Goal: Information Seeking & Learning: Learn about a topic

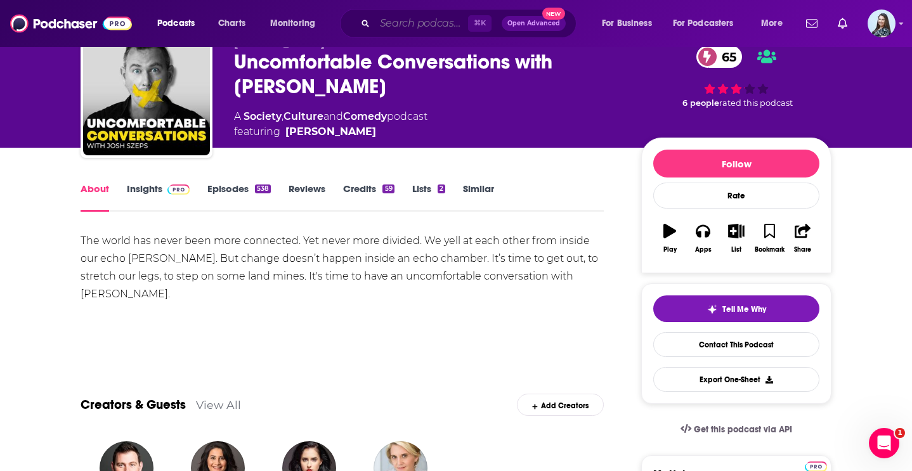
click at [396, 20] on input "Search podcasts, credits, & more..." at bounding box center [421, 23] width 93 height 20
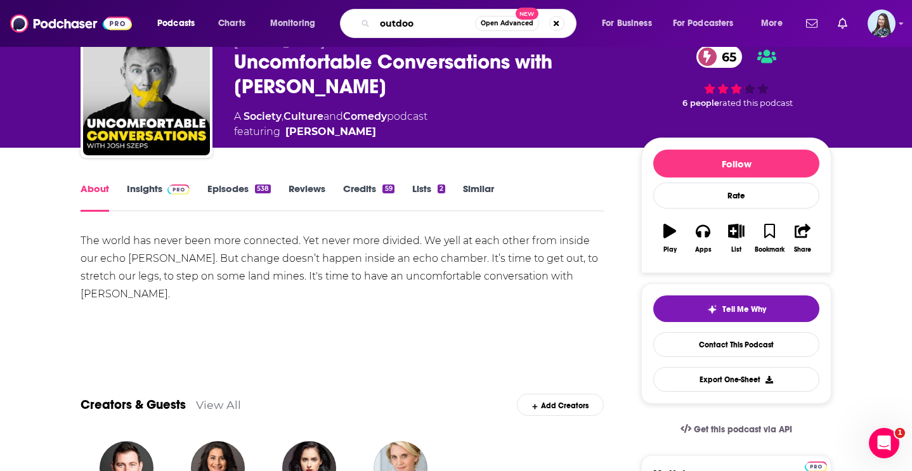
type input "outdoor"
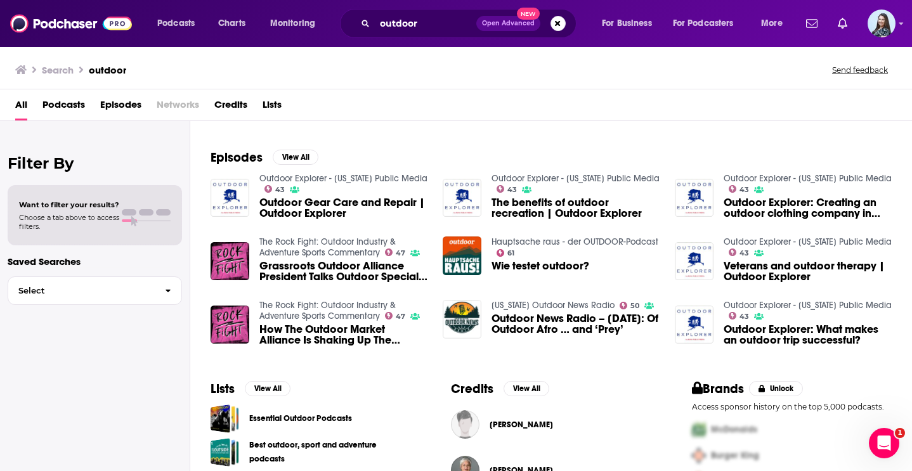
scroll to position [188, 0]
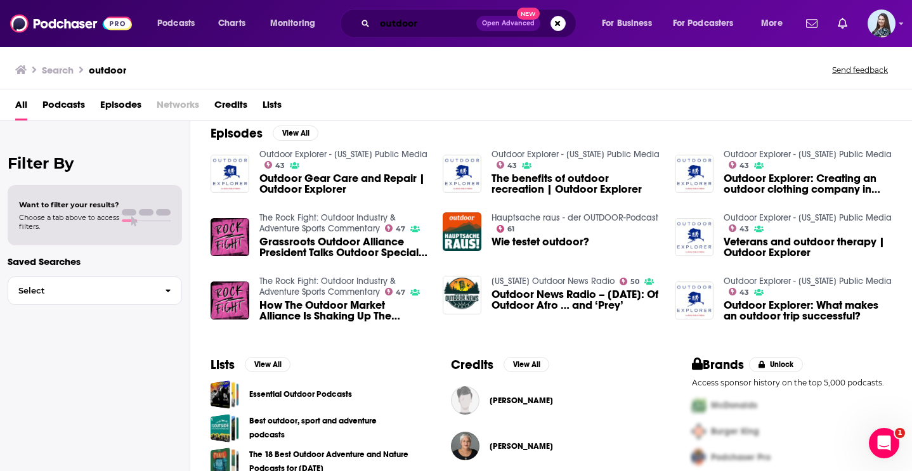
click at [414, 17] on input "outdoor" at bounding box center [425, 23] width 101 height 20
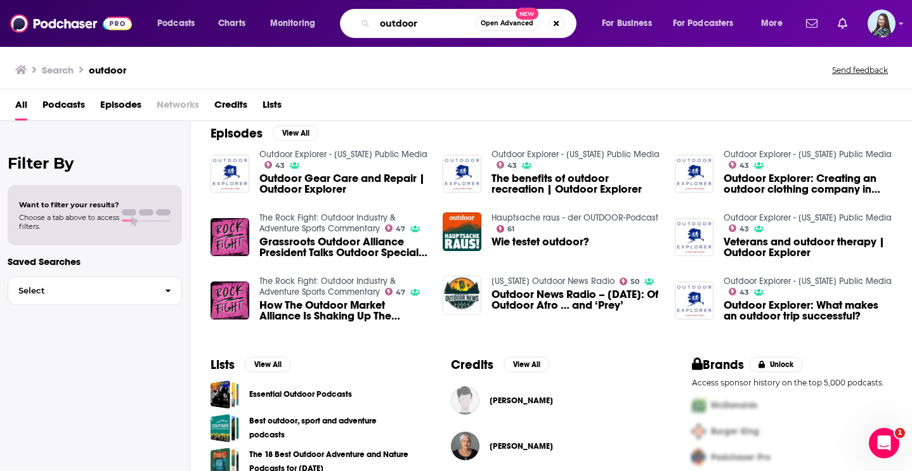
click at [414, 17] on input "outdoor" at bounding box center [425, 23] width 100 height 20
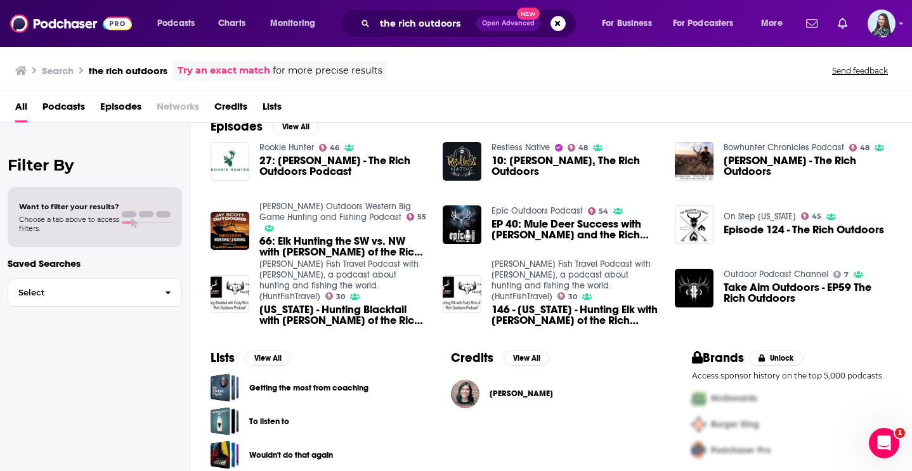
scroll to position [198, 0]
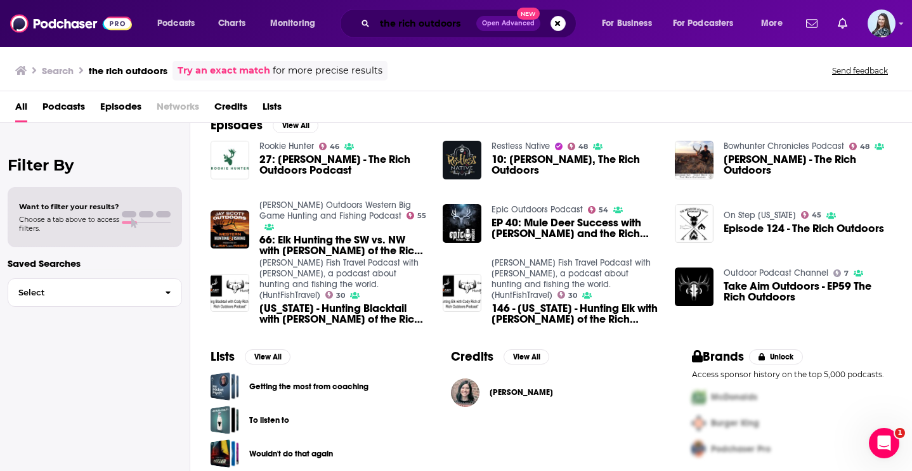
click at [406, 25] on input "the rich outdoors" at bounding box center [425, 23] width 101 height 20
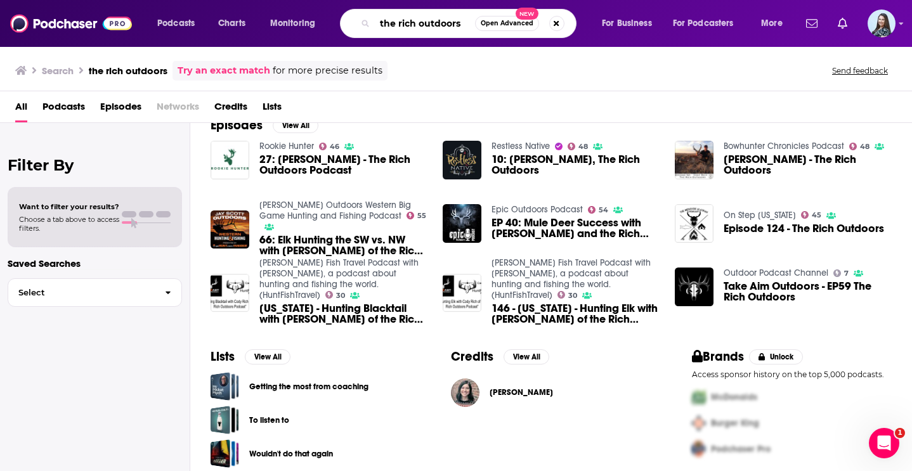
click at [406, 25] on input "the rich outdoors" at bounding box center [425, 23] width 100 height 20
type input "outdoor"
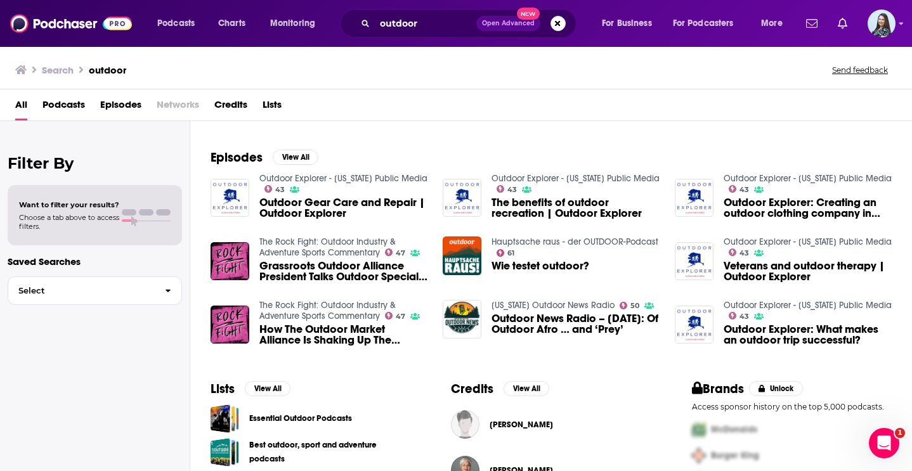
scroll to position [162, 0]
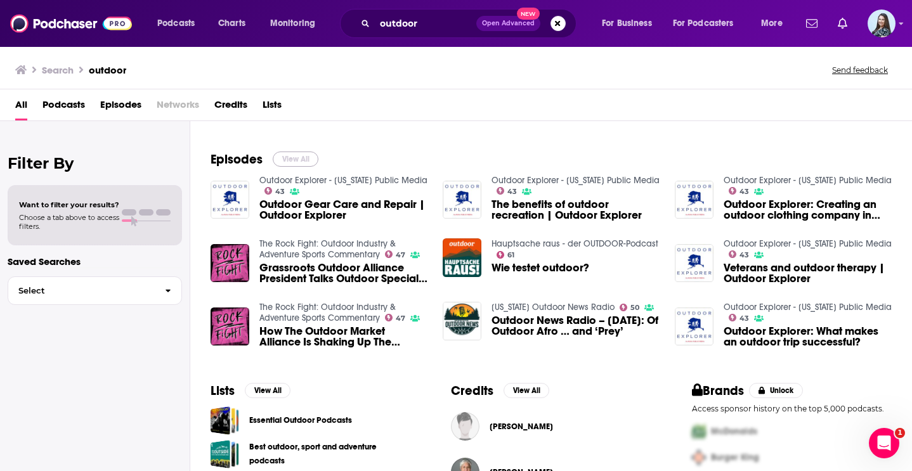
click at [292, 154] on button "View All" at bounding box center [296, 159] width 46 height 15
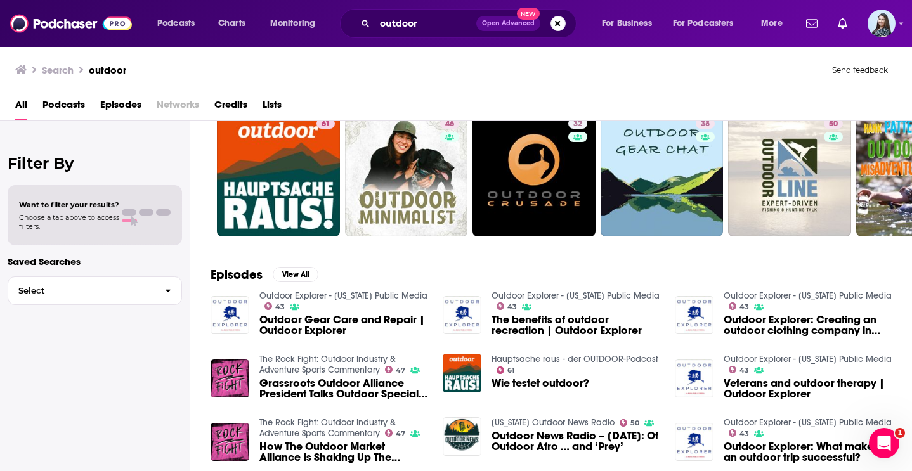
scroll to position [47, 0]
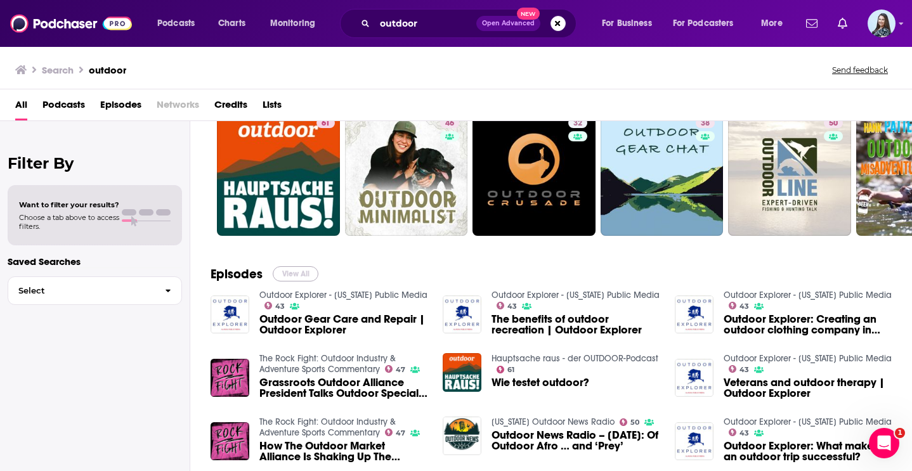
click at [311, 278] on button "View All" at bounding box center [296, 273] width 46 height 15
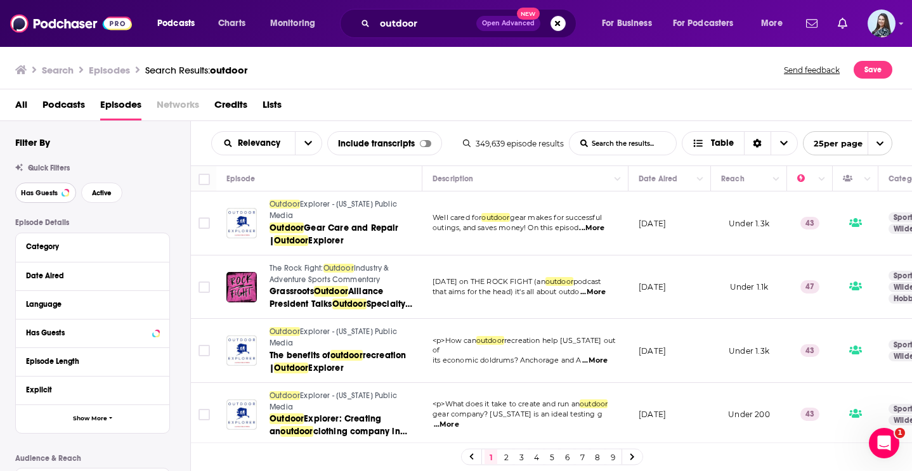
click at [51, 195] on span "Has Guests" at bounding box center [39, 193] width 37 height 7
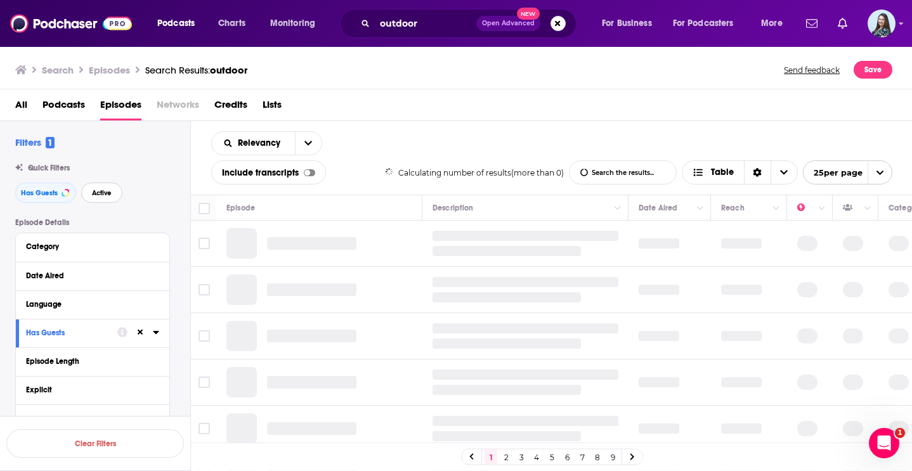
click at [108, 193] on span "Active" at bounding box center [102, 193] width 20 height 7
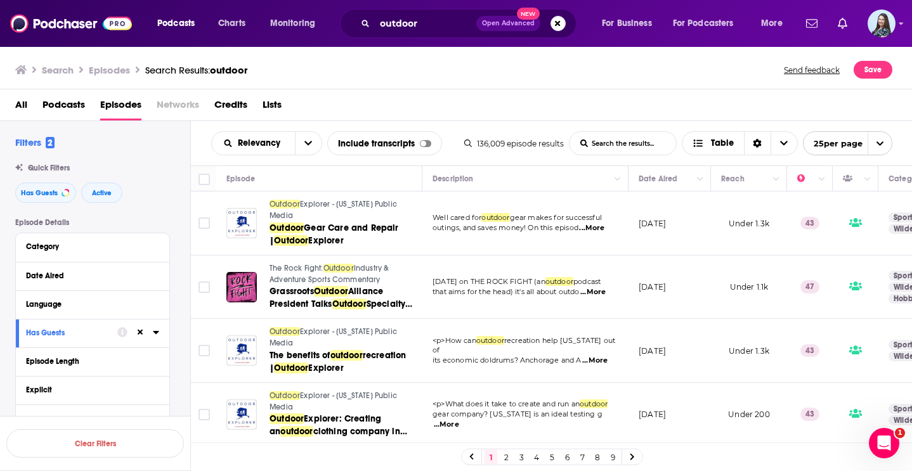
click at [64, 105] on span "Podcasts" at bounding box center [63, 107] width 42 height 26
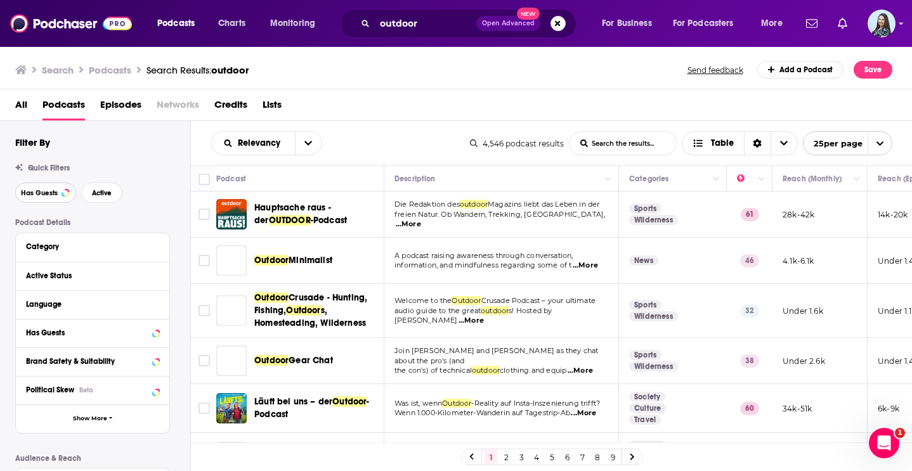
click at [60, 199] on button "Has Guests" at bounding box center [45, 193] width 61 height 20
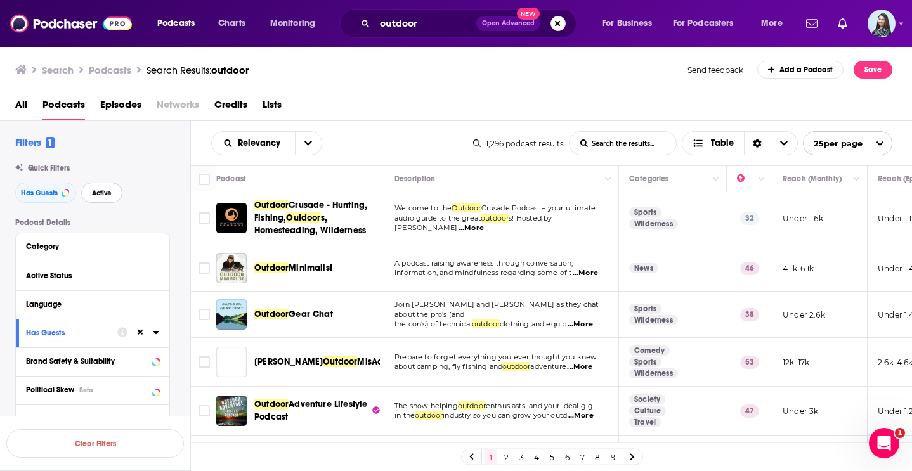
click at [105, 195] on span "Active" at bounding box center [102, 193] width 20 height 7
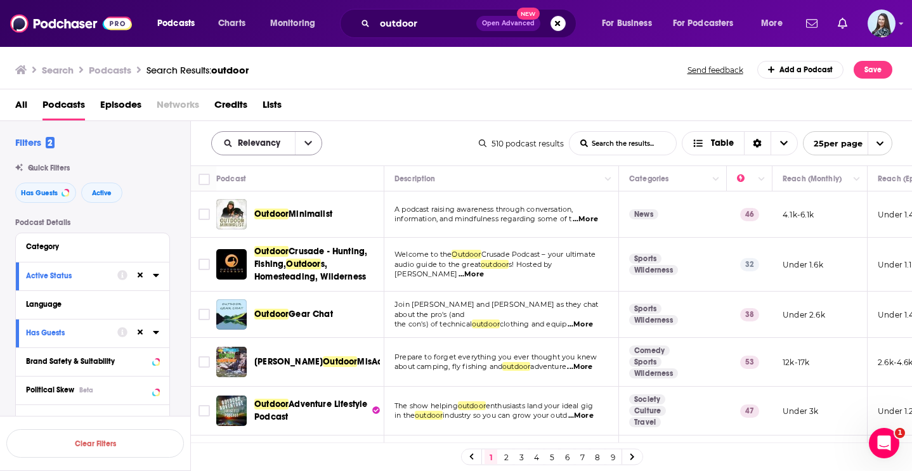
click at [302, 138] on button "open menu" at bounding box center [308, 143] width 27 height 23
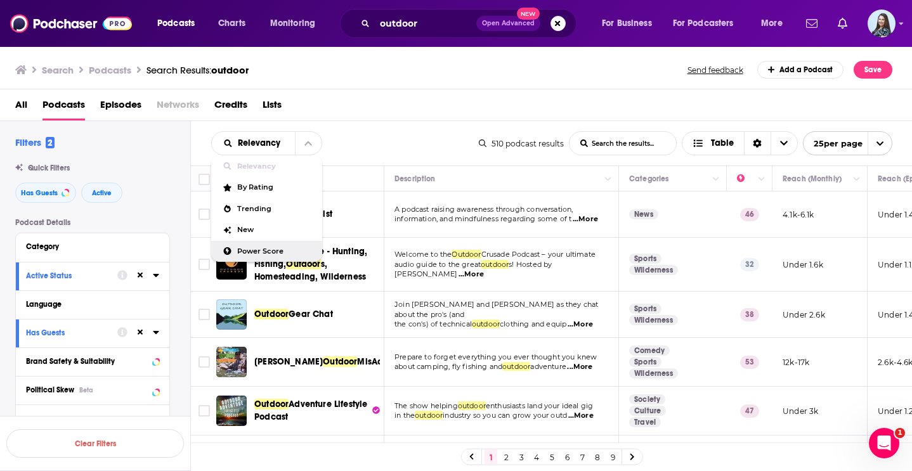
click at [297, 244] on div "Power Score" at bounding box center [266, 252] width 111 height 22
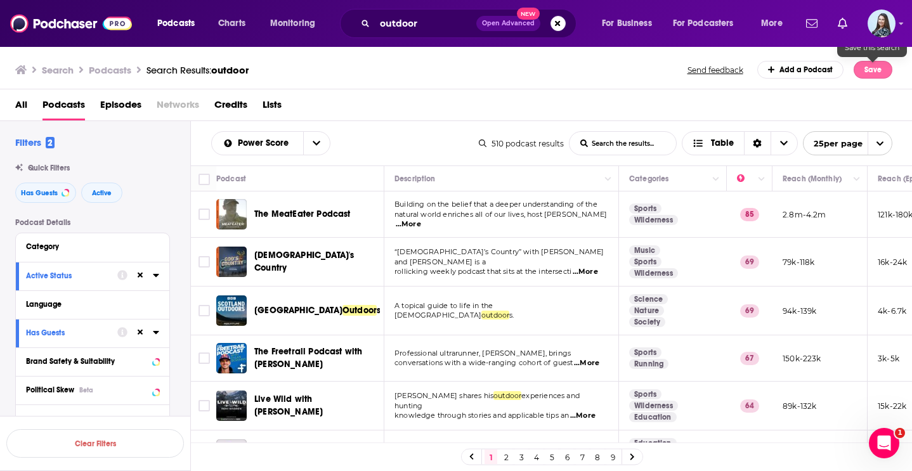
click at [862, 69] on button "Save" at bounding box center [872, 70] width 39 height 18
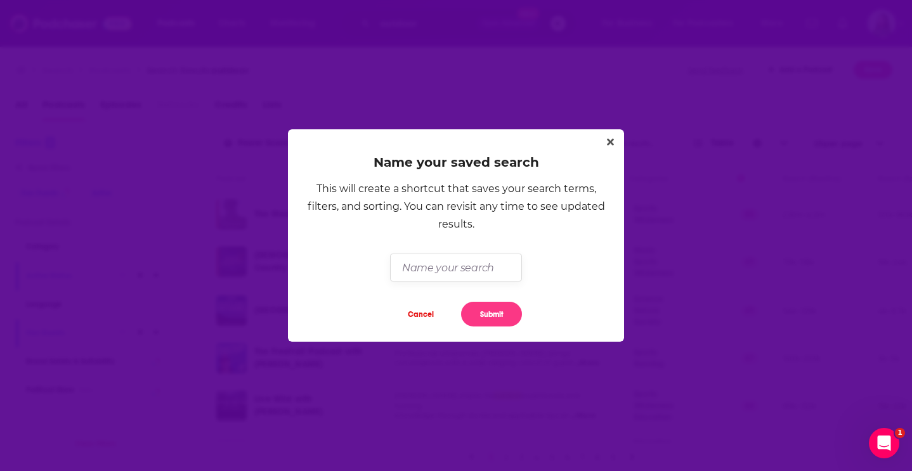
click at [465, 268] on input "Dialog" at bounding box center [455, 267] width 131 height 27
type input "Outdoor"
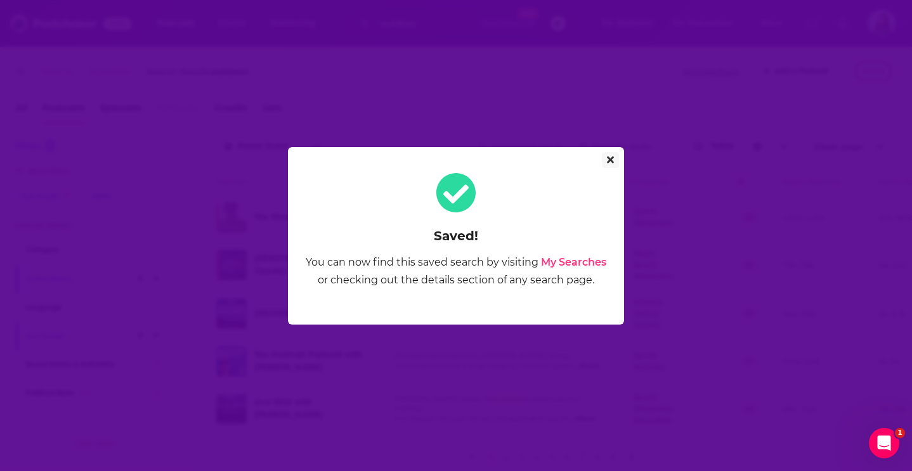
click at [605, 160] on button "Close" at bounding box center [610, 160] width 17 height 16
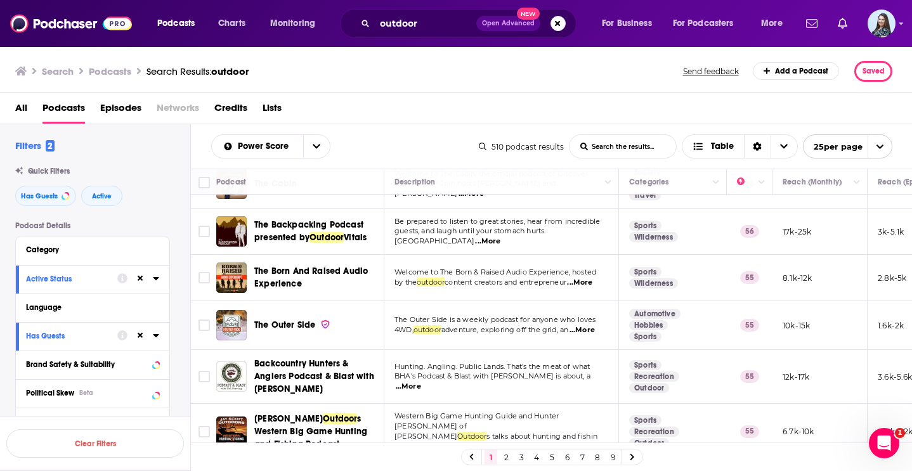
scroll to position [948, 0]
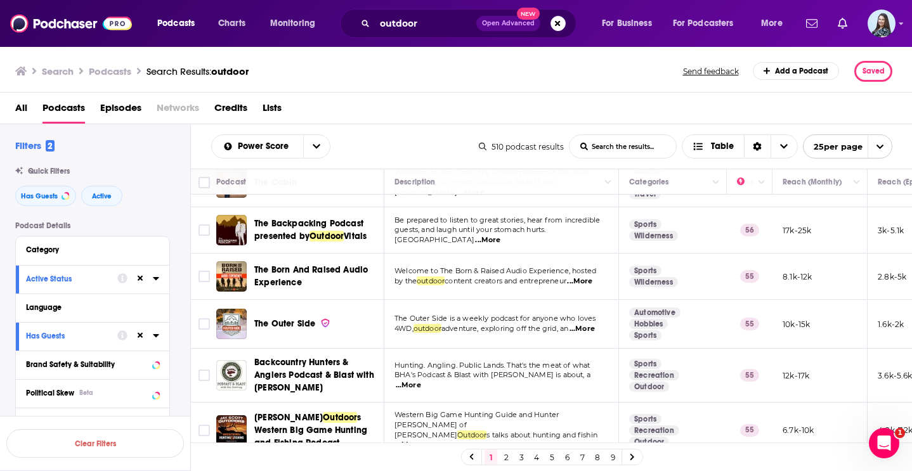
click at [503, 454] on link "2" at bounding box center [506, 457] width 13 height 15
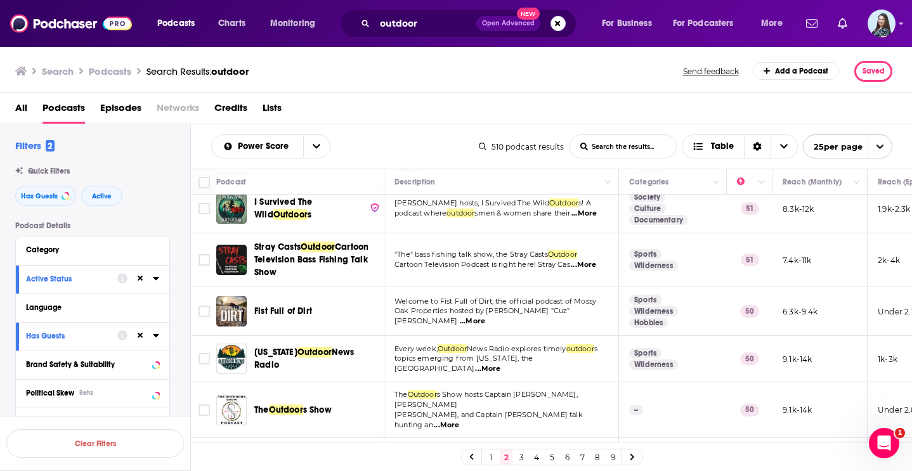
scroll to position [945, 0]
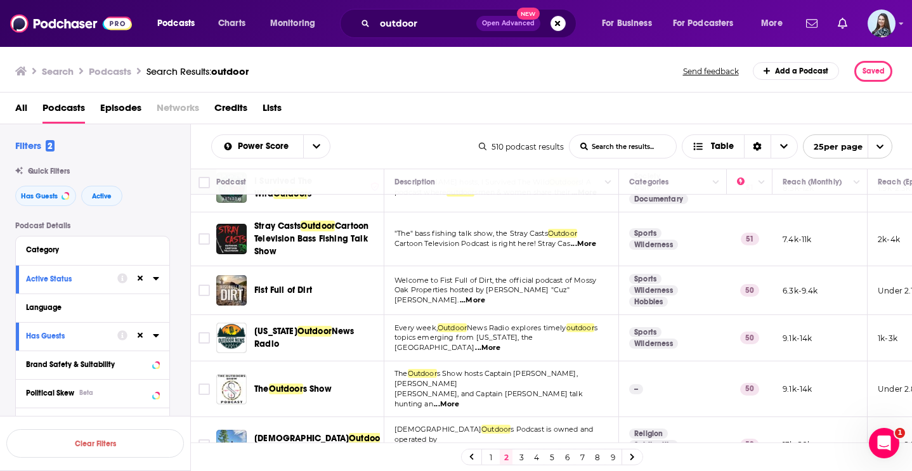
click at [520, 458] on link "3" at bounding box center [521, 457] width 13 height 15
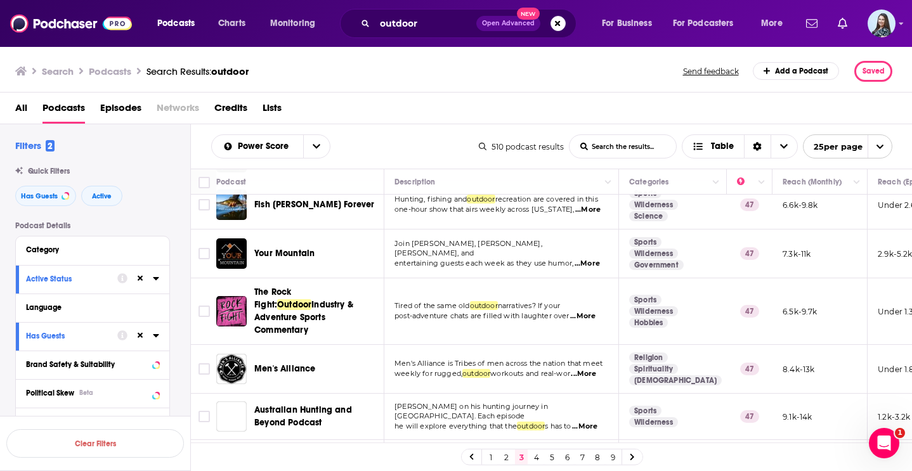
scroll to position [943, 0]
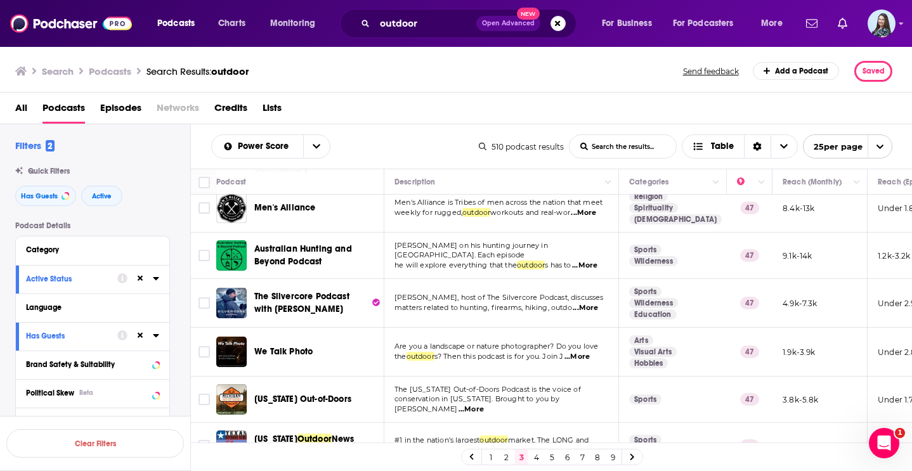
click at [495, 458] on link "1" at bounding box center [490, 457] width 13 height 15
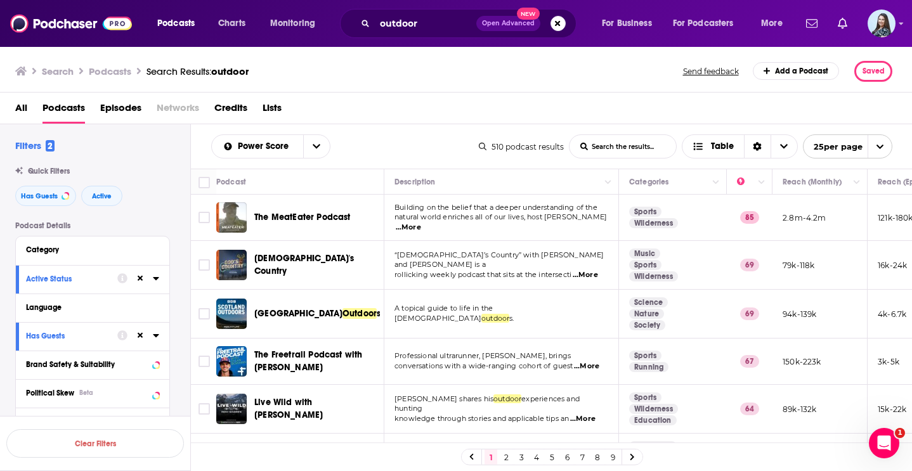
click at [509, 456] on link "2" at bounding box center [506, 457] width 13 height 15
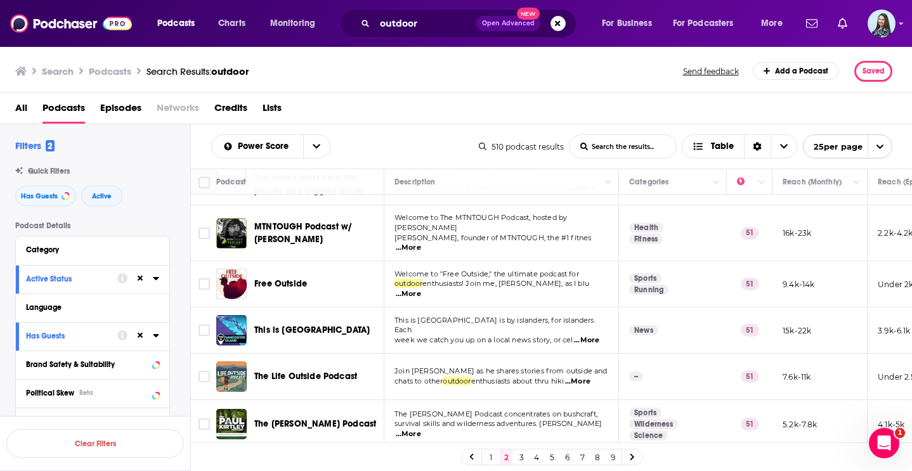
scroll to position [945, 0]
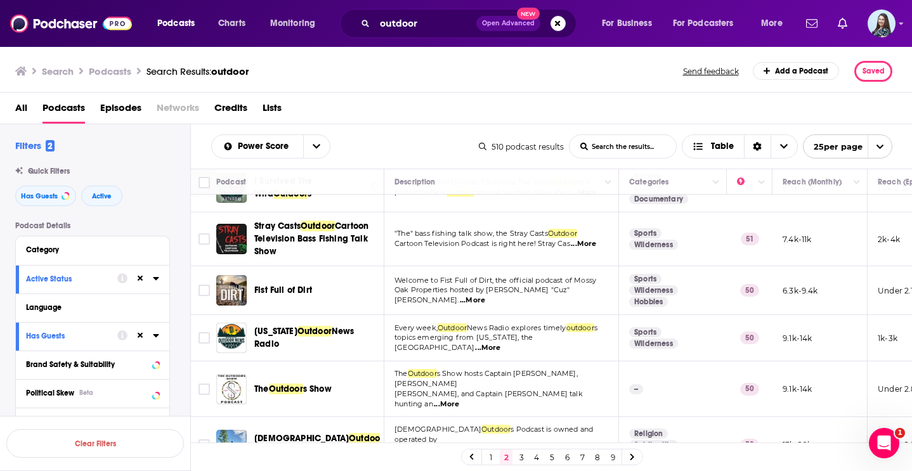
click at [520, 458] on link "3" at bounding box center [521, 457] width 13 height 15
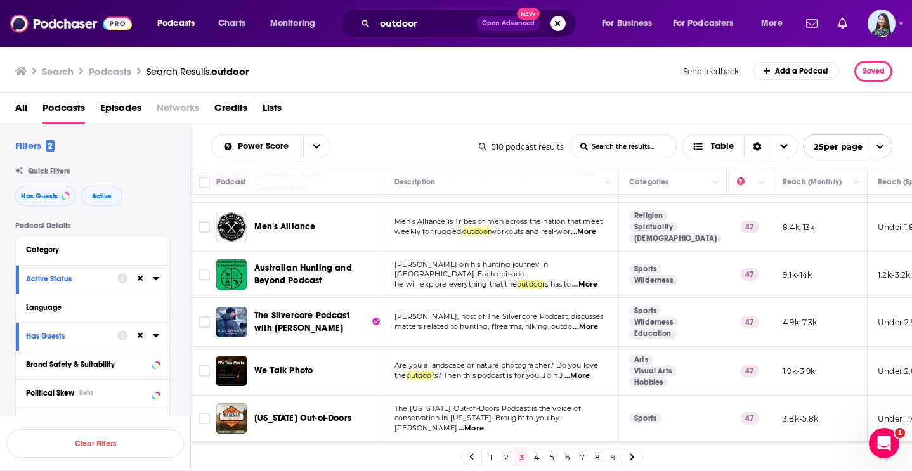
scroll to position [943, 0]
